Goal: Transaction & Acquisition: Subscribe to service/newsletter

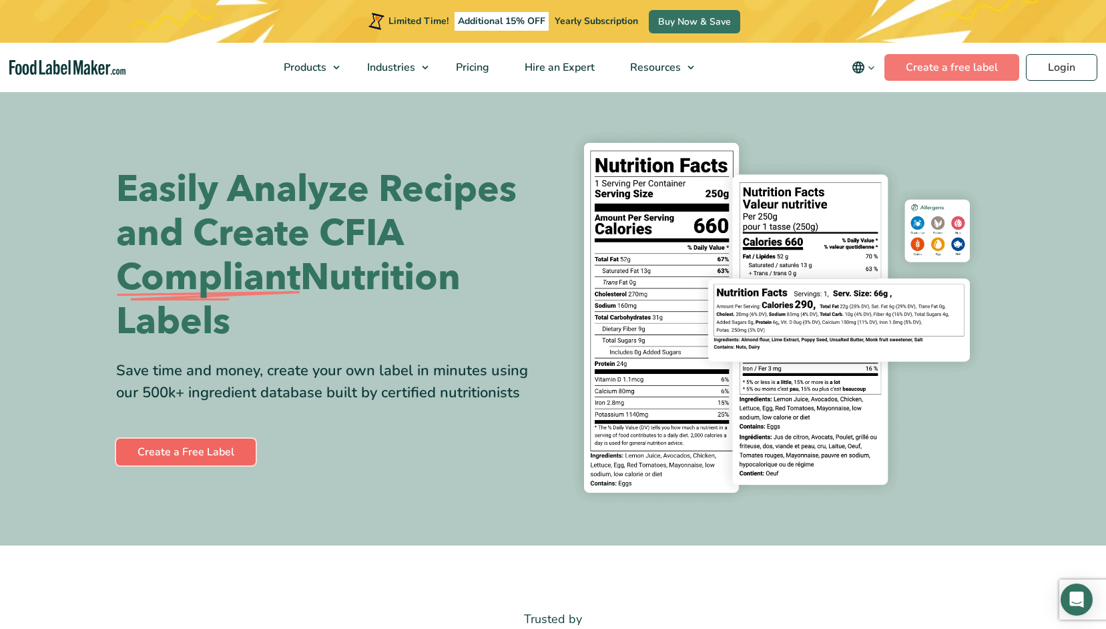
click at [187, 461] on link "Create a Free Label" at bounding box center [185, 451] width 139 height 27
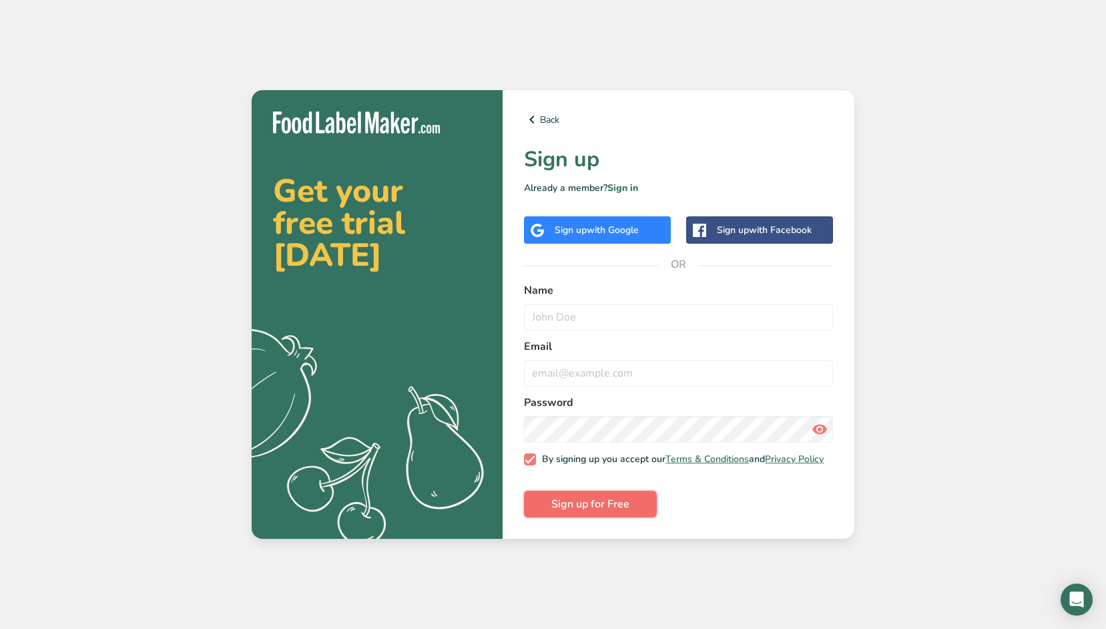
click at [566, 508] on span "Sign up for Free" at bounding box center [590, 504] width 78 height 16
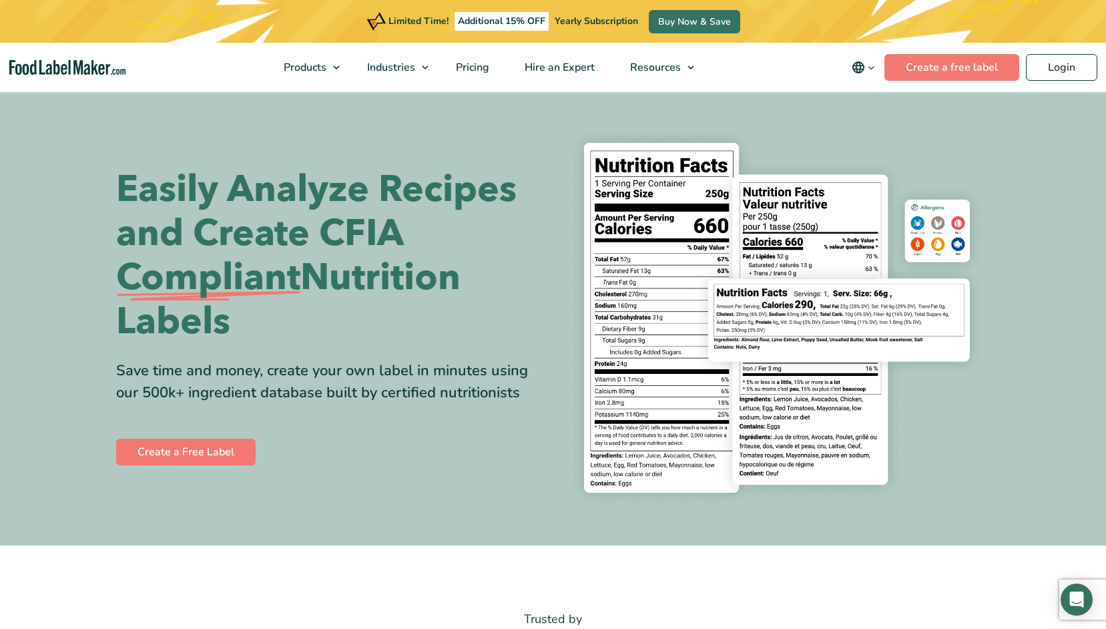
drag, startPoint x: 0, startPoint y: 0, endPoint x: 493, endPoint y: 462, distance: 675.2
click at [493, 462] on div "Easily Analyze Recipes and Create CFIA Compliant Nutrition Labels Save time and…" at bounding box center [553, 317] width 874 height 391
click at [477, 70] on span "Pricing" at bounding box center [471, 67] width 39 height 15
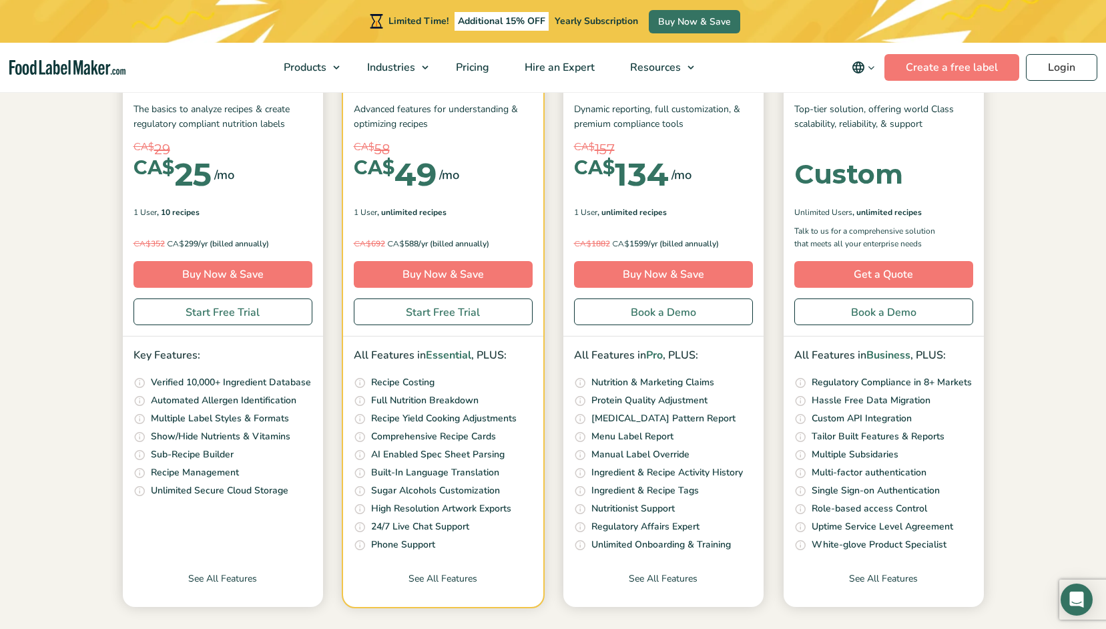
click at [498, 11] on input "Toggle" at bounding box center [493, 6] width 9 height 9
checkbox input "false"
